Goal: Check status: Check status

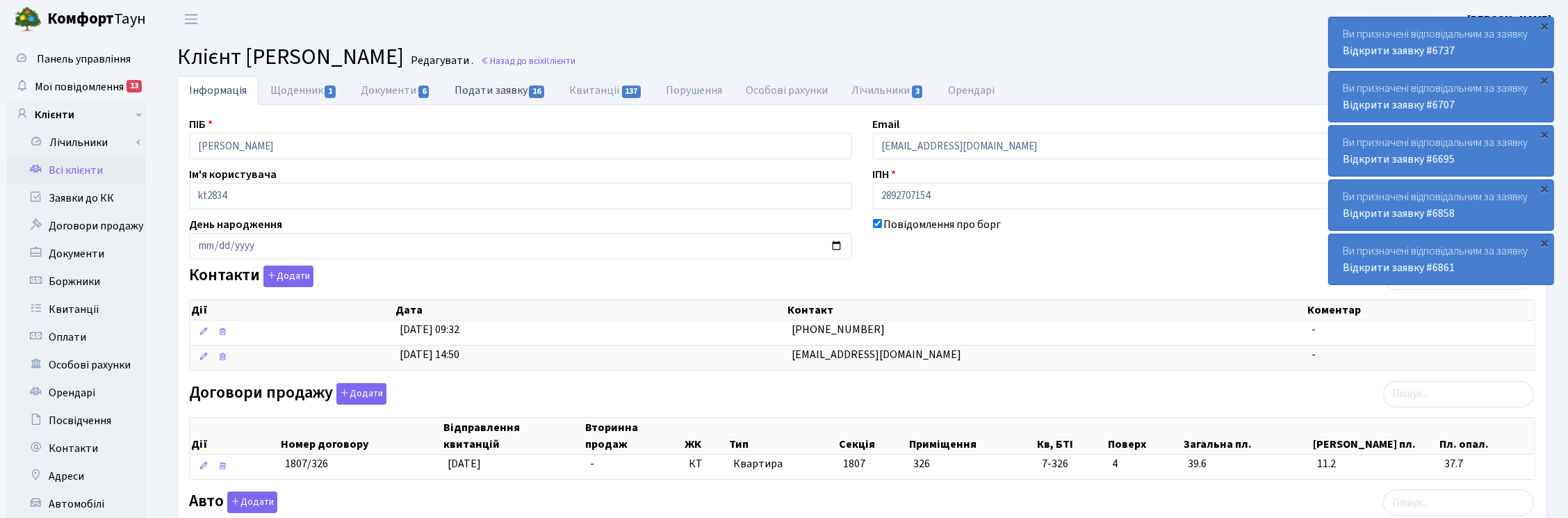
click at [514, 94] on link "Подати заявку 16" at bounding box center [500, 89] width 115 height 28
select select "25"
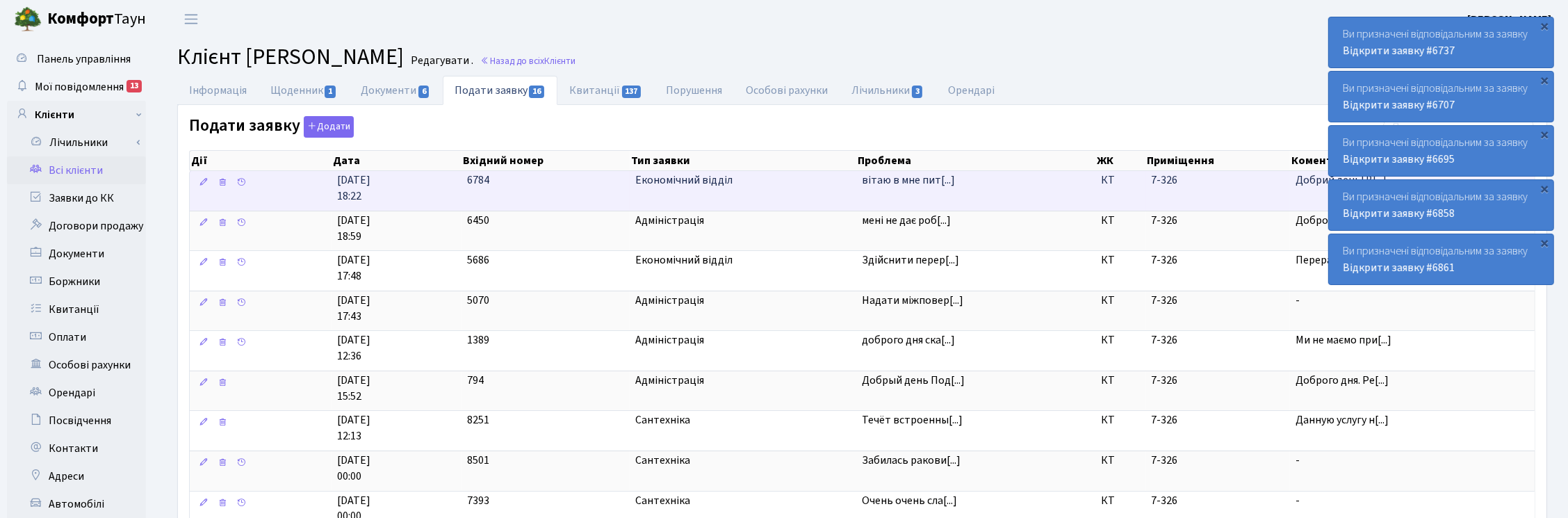
drag, startPoint x: 668, startPoint y: 185, endPoint x: 685, endPoint y: 183, distance: 17.1
click at [668, 183] on span "Економічний відділ" at bounding box center [743, 180] width 216 height 16
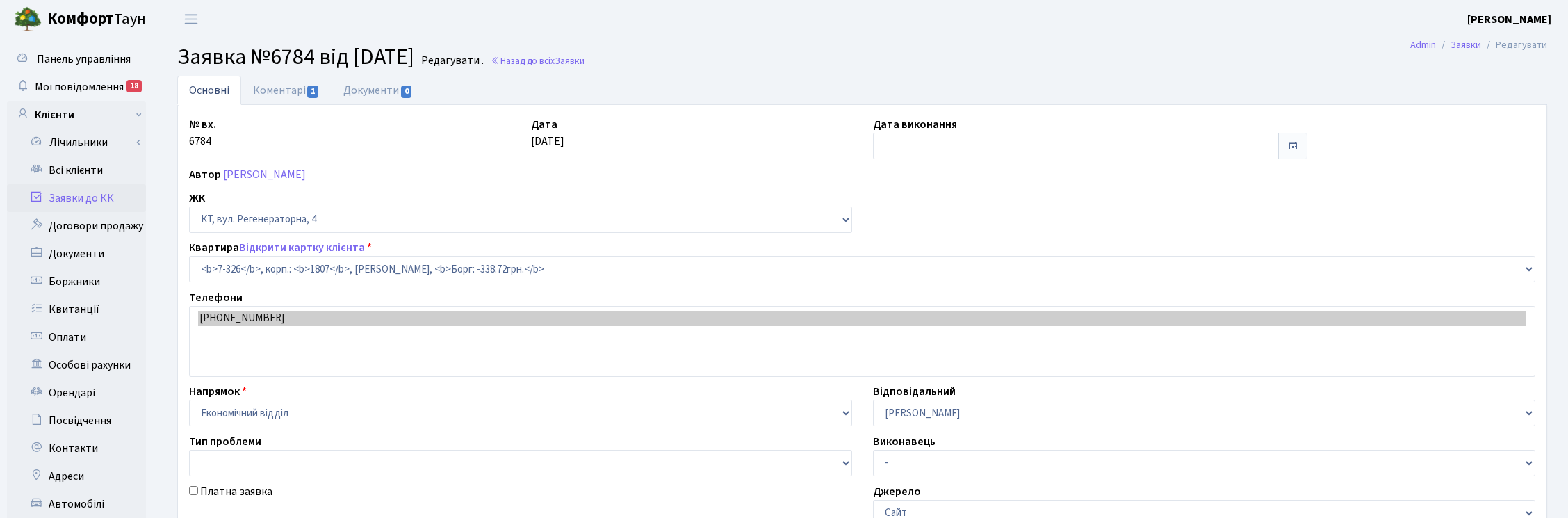
select select "4846"
type input "11.08.2025"
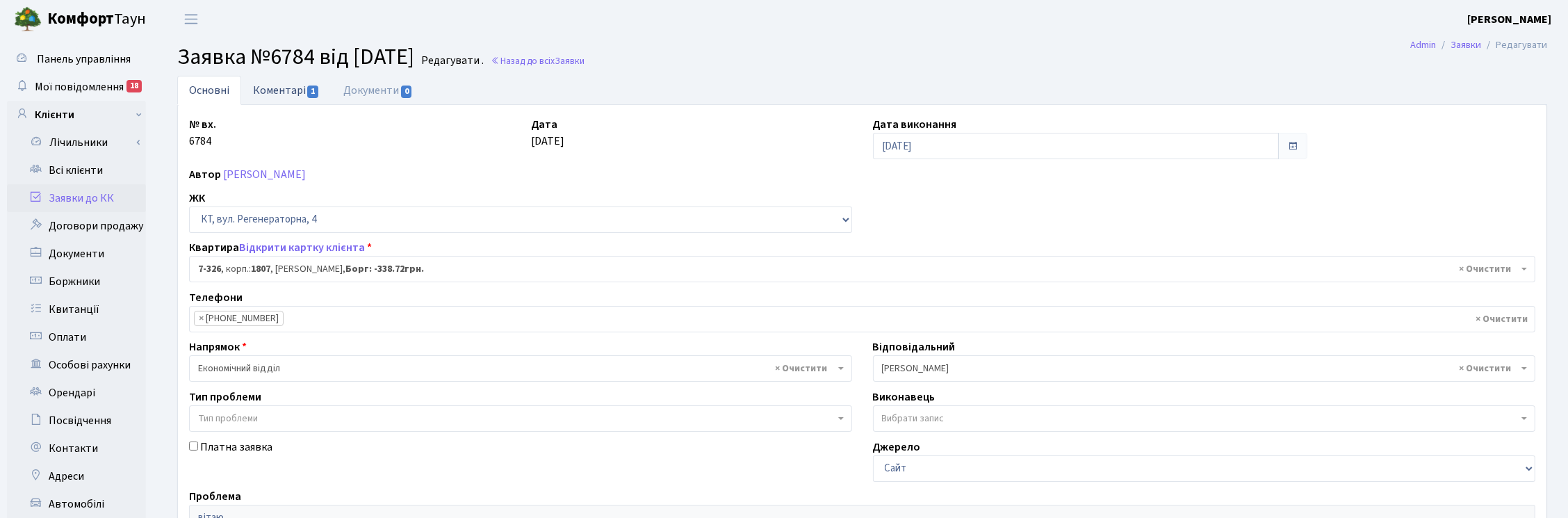
click at [277, 90] on link "Коментарі 1" at bounding box center [286, 89] width 90 height 28
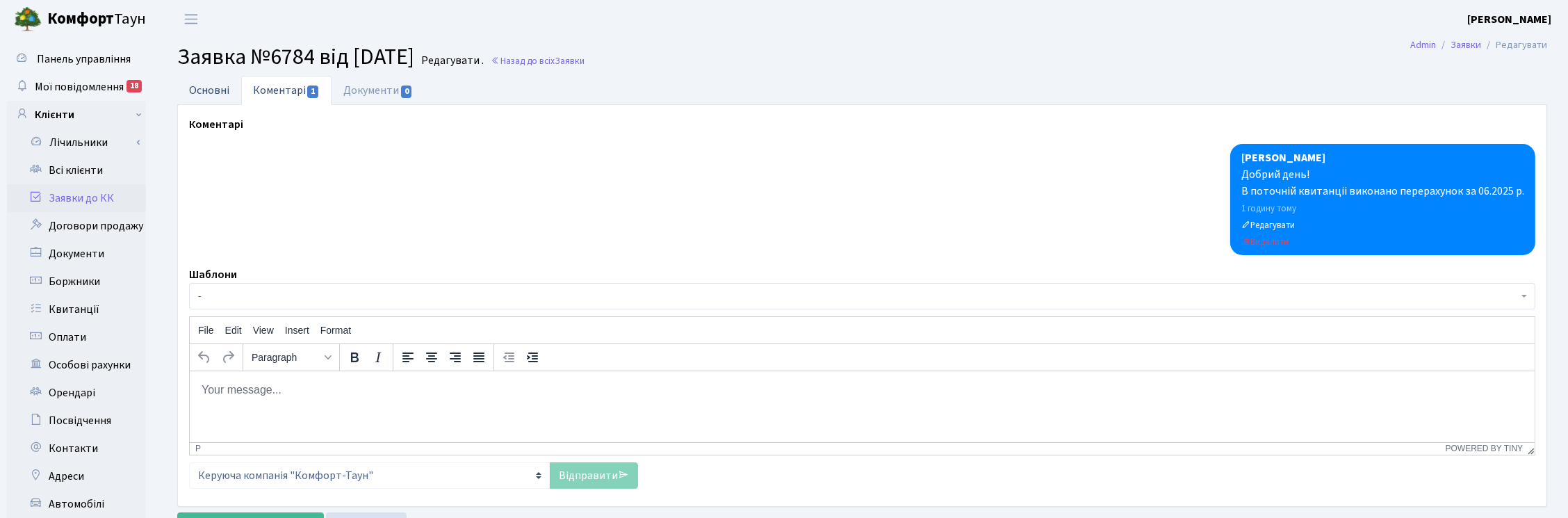
click at [202, 88] on link "Основні" at bounding box center [209, 89] width 64 height 28
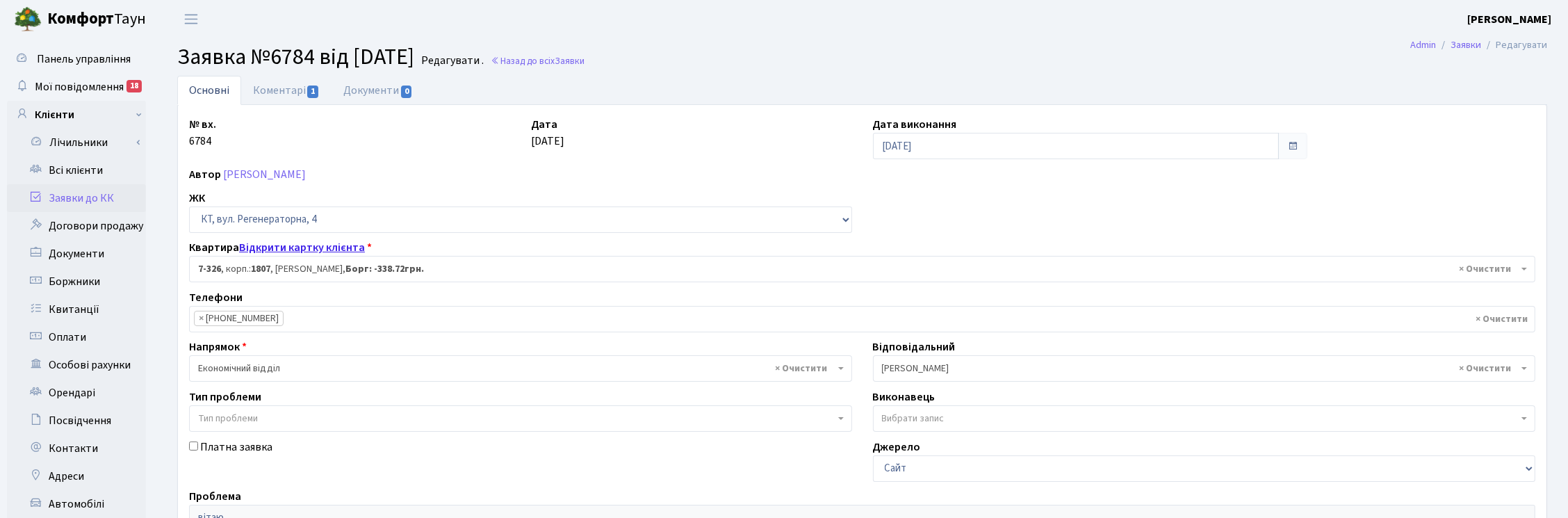
click at [292, 247] on link "Відкрити картку клієнта" at bounding box center [301, 248] width 125 height 16
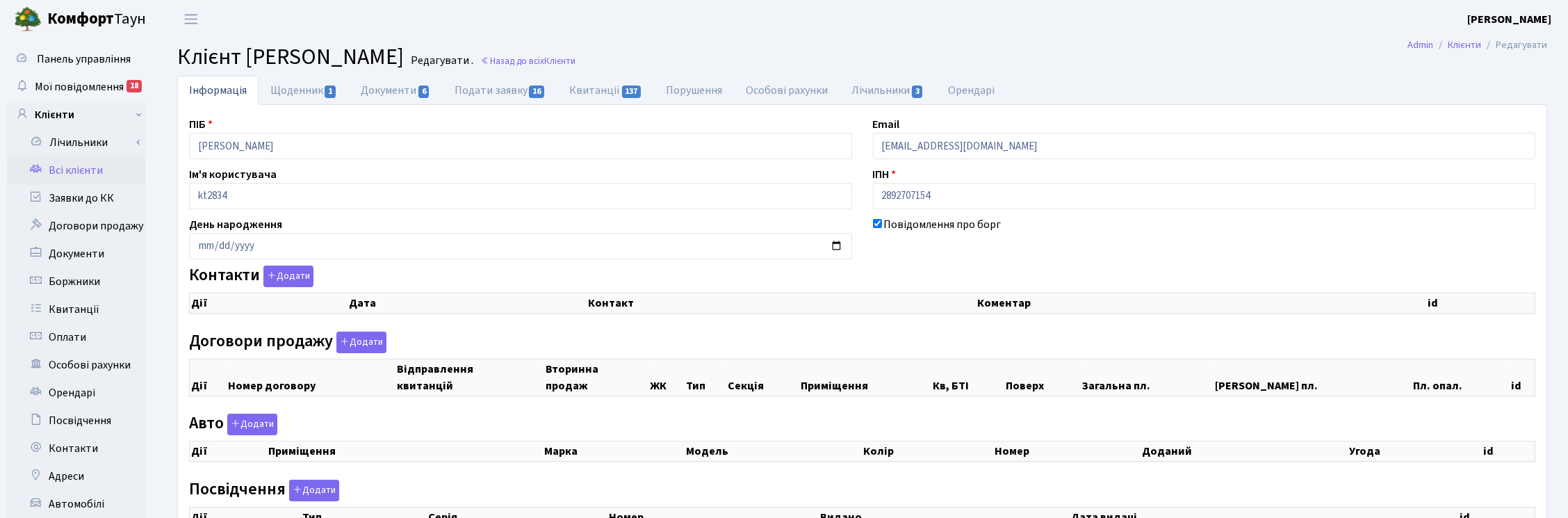
checkbox input "true"
select select "25"
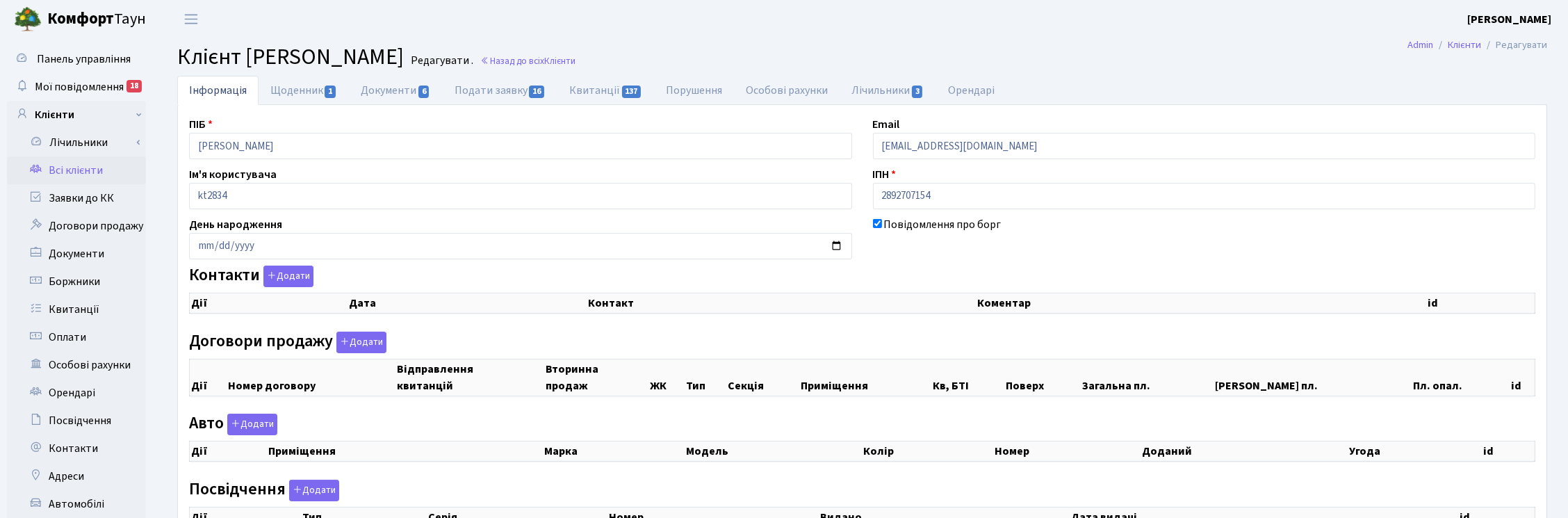
select select "25"
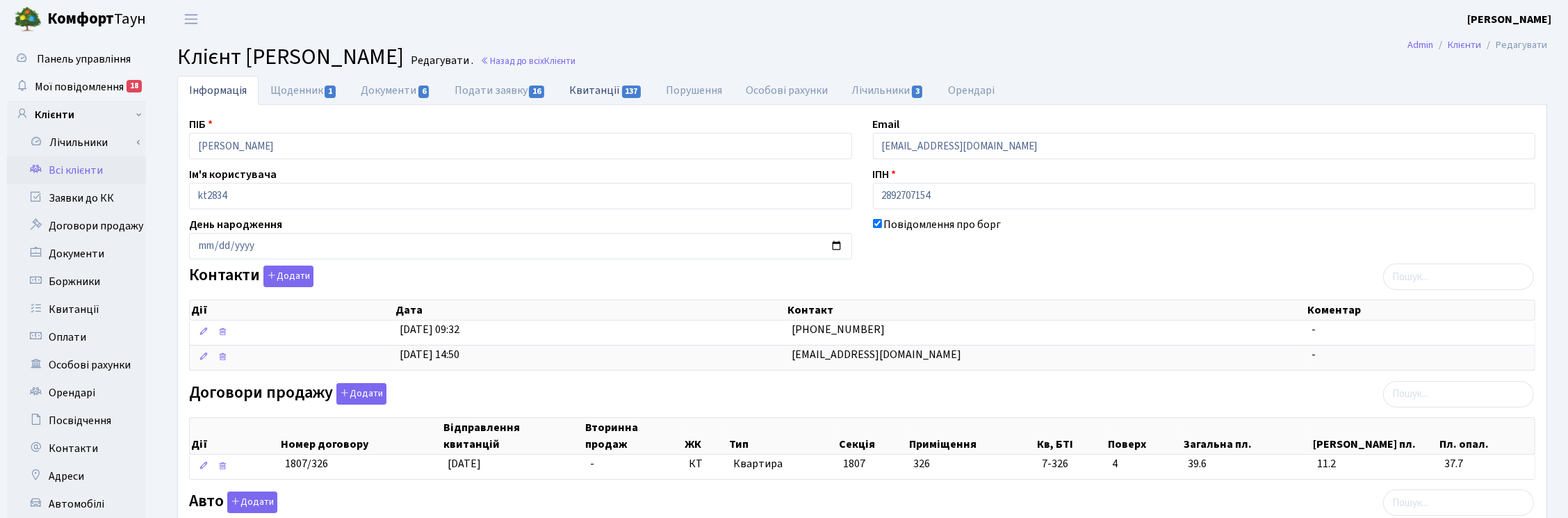
click at [596, 88] on link "Квитанції 137" at bounding box center [605, 89] width 96 height 28
select select "25"
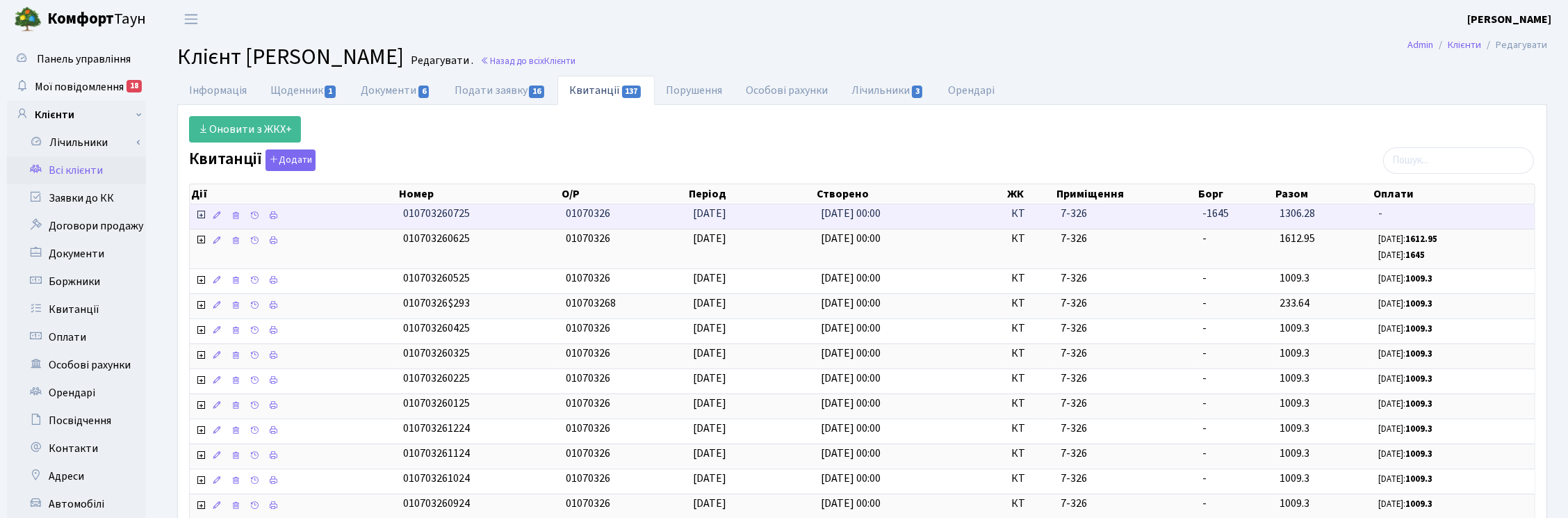
click at [196, 217] on icon at bounding box center [200, 214] width 11 height 11
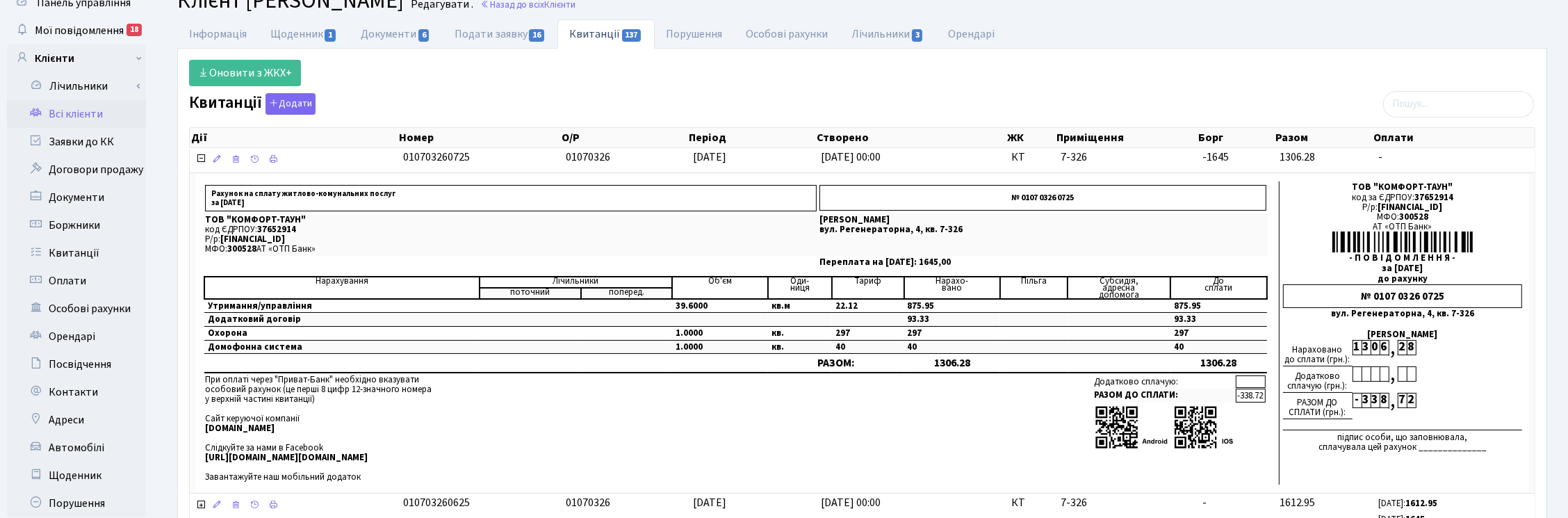
scroll to position [86, 0]
